Goal: Obtain resource: Obtain resource

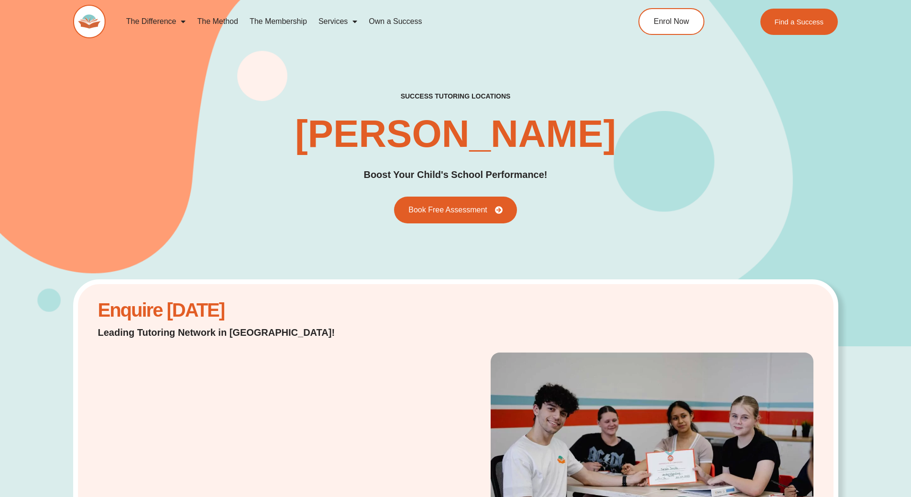
scroll to position [2331, 0]
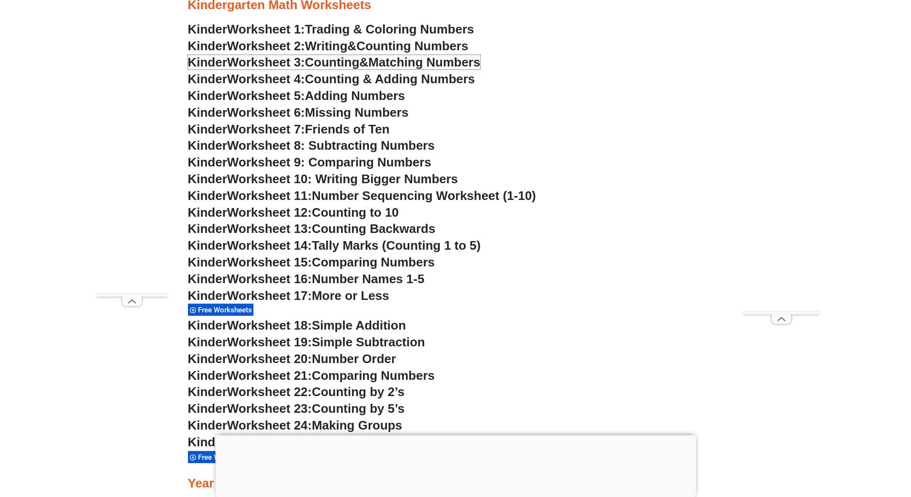
scroll to position [475, 0]
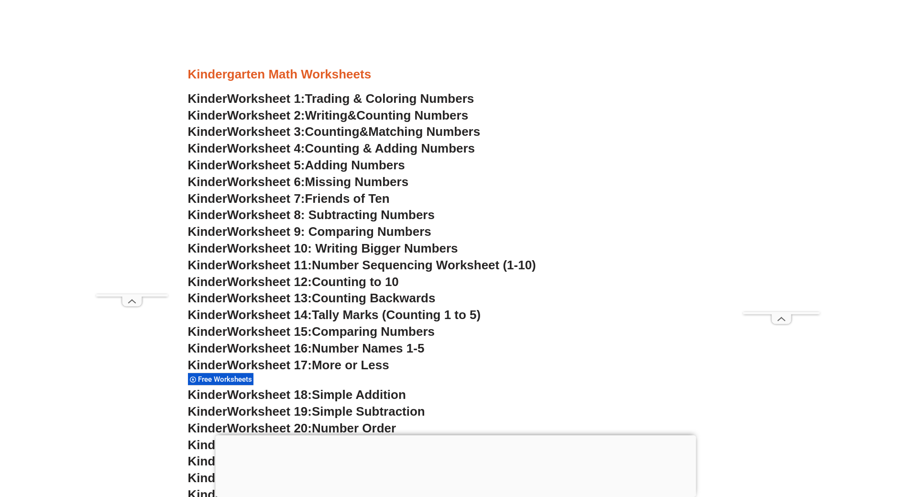
click at [389, 133] on span "Matching Numbers" at bounding box center [424, 131] width 112 height 14
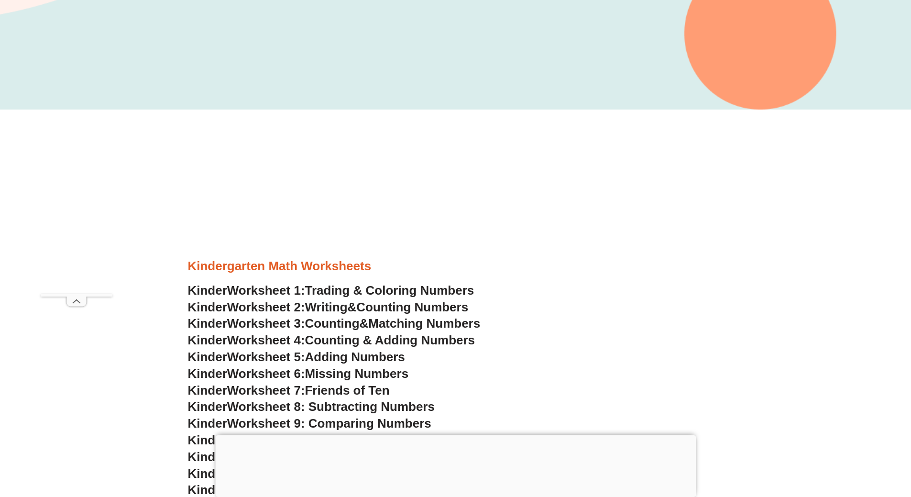
scroll to position [380, 0]
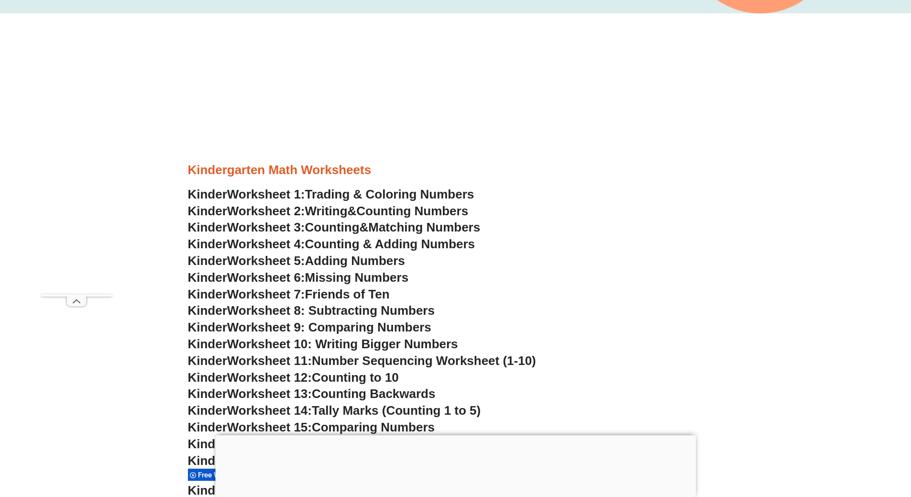
click at [360, 277] on span "Missing Numbers" at bounding box center [357, 277] width 104 height 14
click at [346, 276] on span "Missing Numbers" at bounding box center [357, 277] width 104 height 14
